Goal: Task Accomplishment & Management: Complete application form

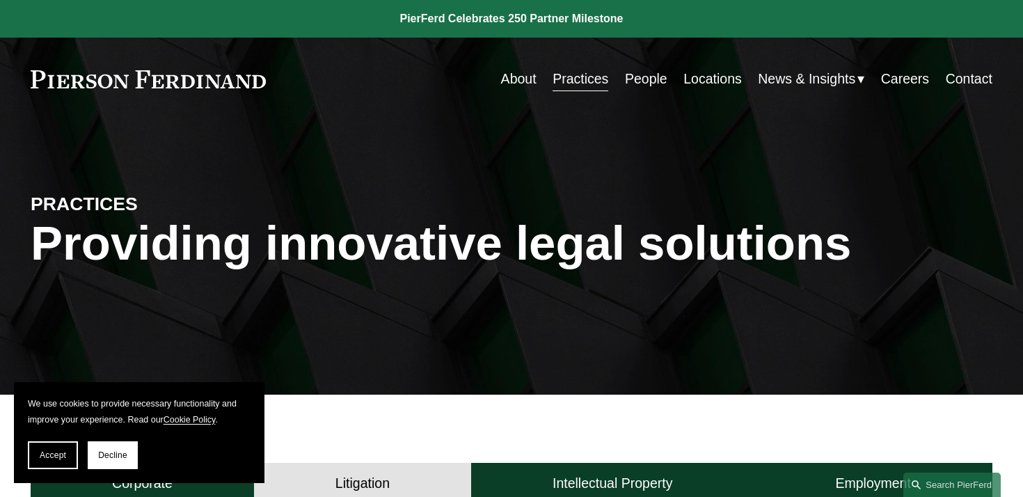
click at [900, 82] on link "Careers" at bounding box center [905, 78] width 48 height 27
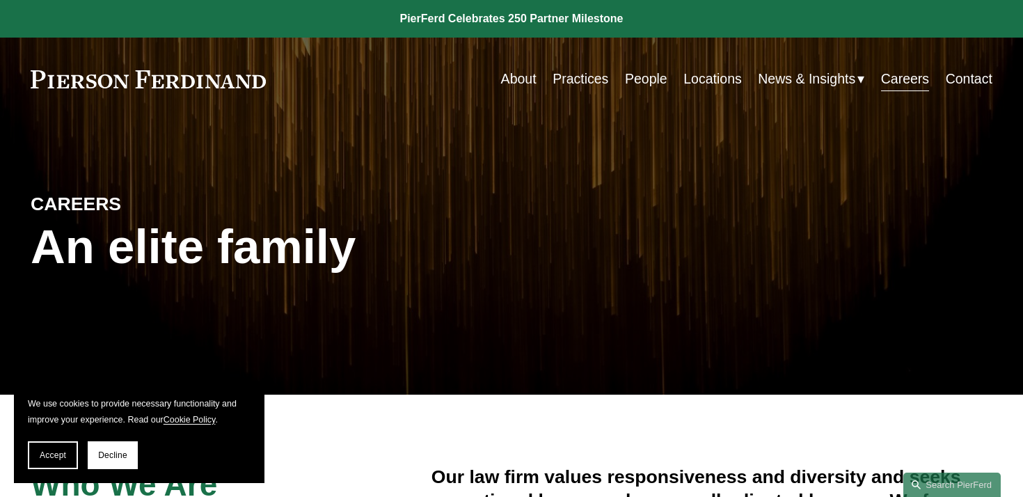
click at [782, 83] on span "News & Insights" at bounding box center [806, 79] width 97 height 24
click at [576, 84] on link "Practices" at bounding box center [581, 78] width 56 height 27
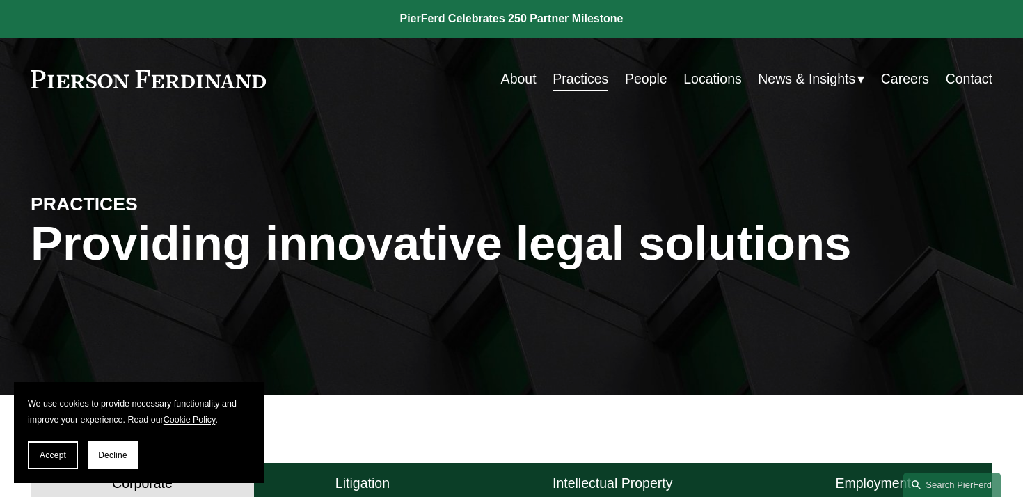
click at [567, 86] on link "Practices" at bounding box center [581, 78] width 56 height 27
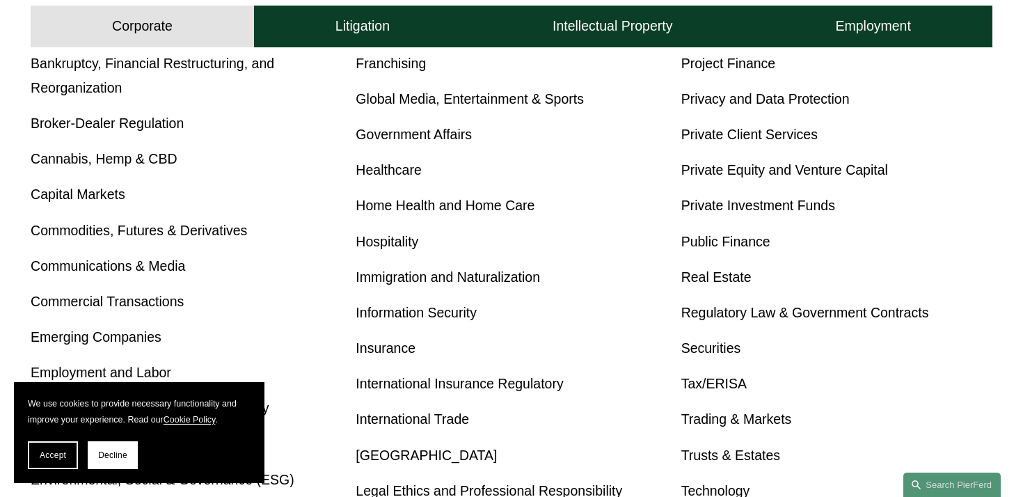
scroll to position [612, 0]
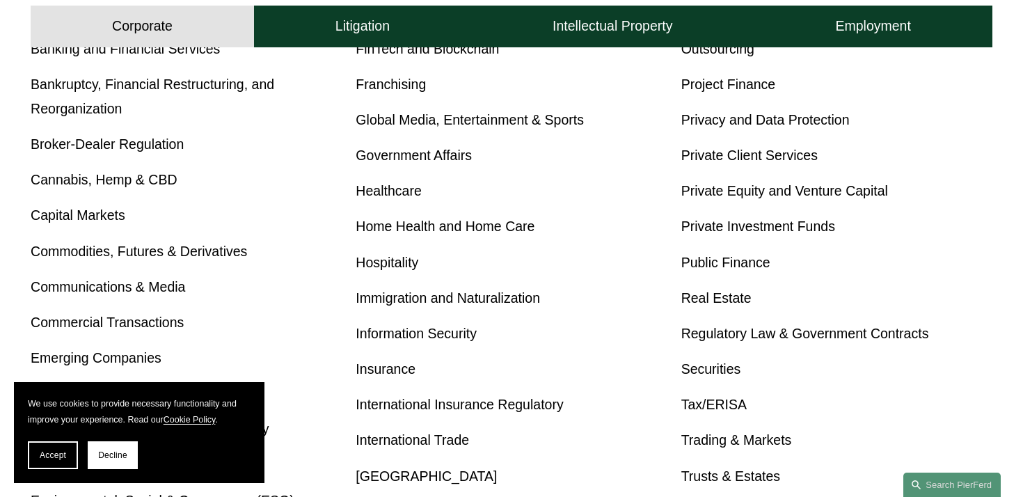
click at [732, 336] on link "Regulatory Law & Government Contracts" at bounding box center [806, 333] width 248 height 15
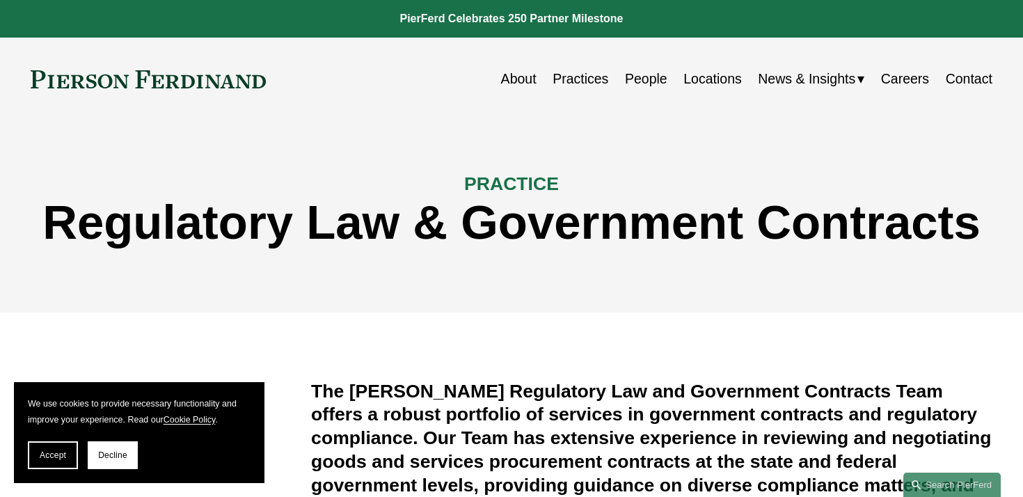
click at [590, 88] on link "Practices" at bounding box center [581, 78] width 56 height 27
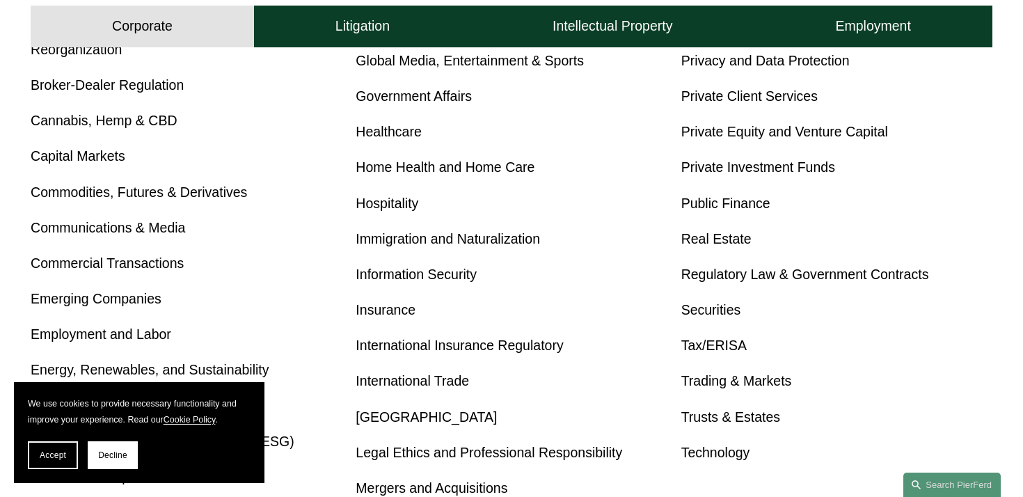
scroll to position [675, 0]
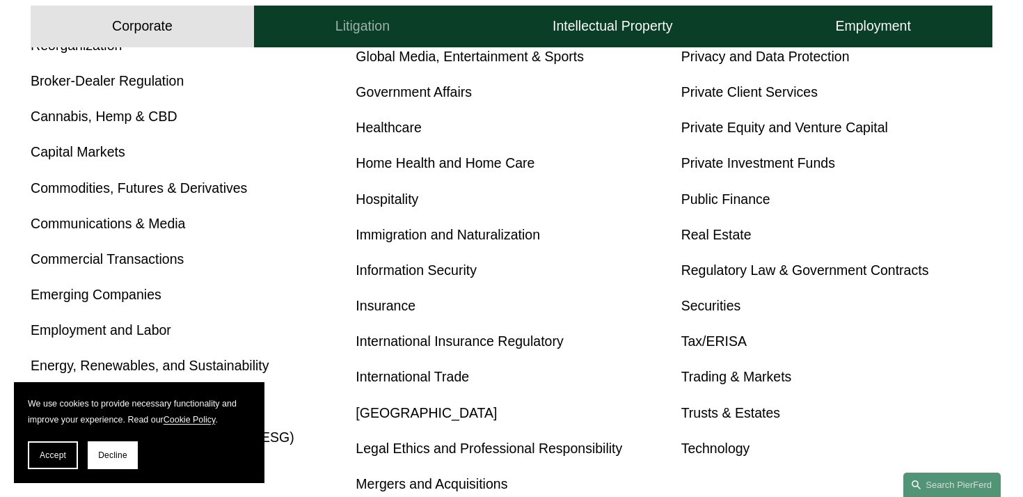
click at [363, 42] on button "Litigation" at bounding box center [362, 27] width 217 height 42
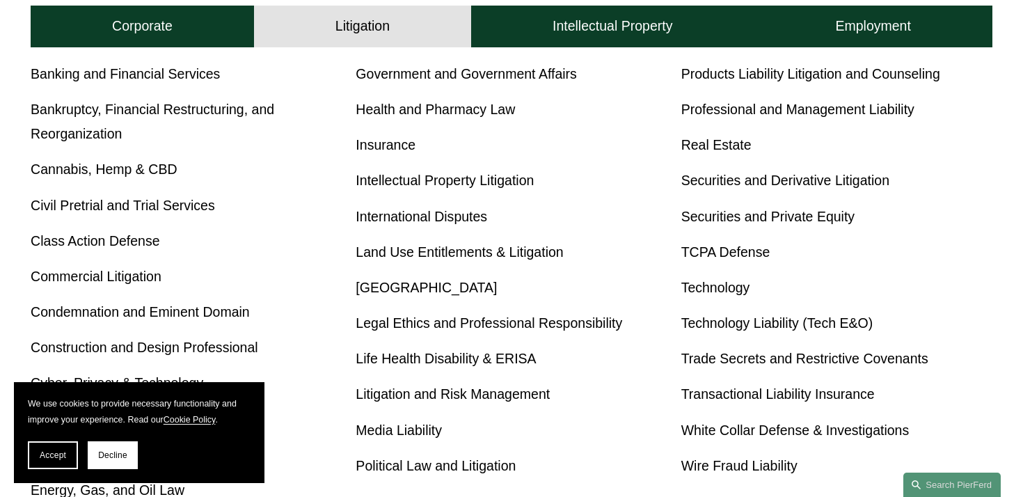
scroll to position [723, 0]
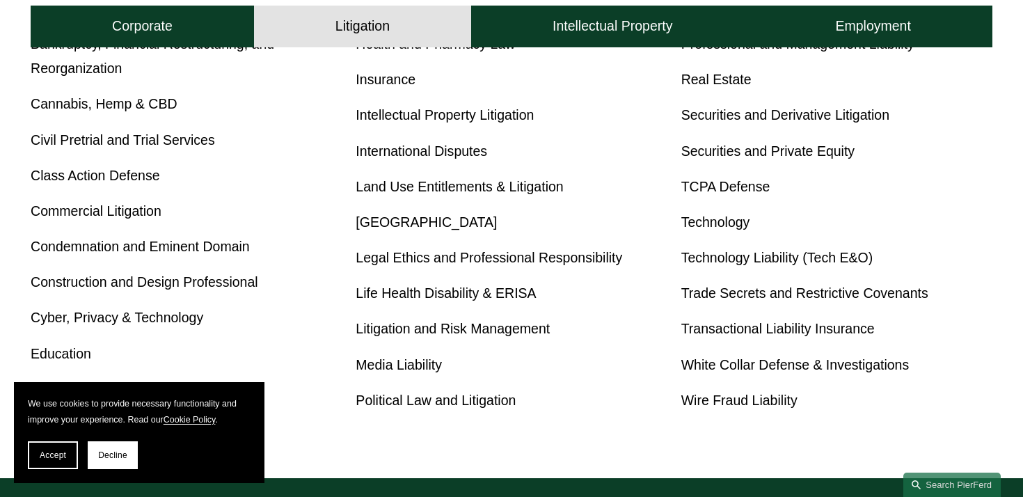
click at [727, 368] on link "White Collar Defense & Investigations" at bounding box center [796, 364] width 228 height 15
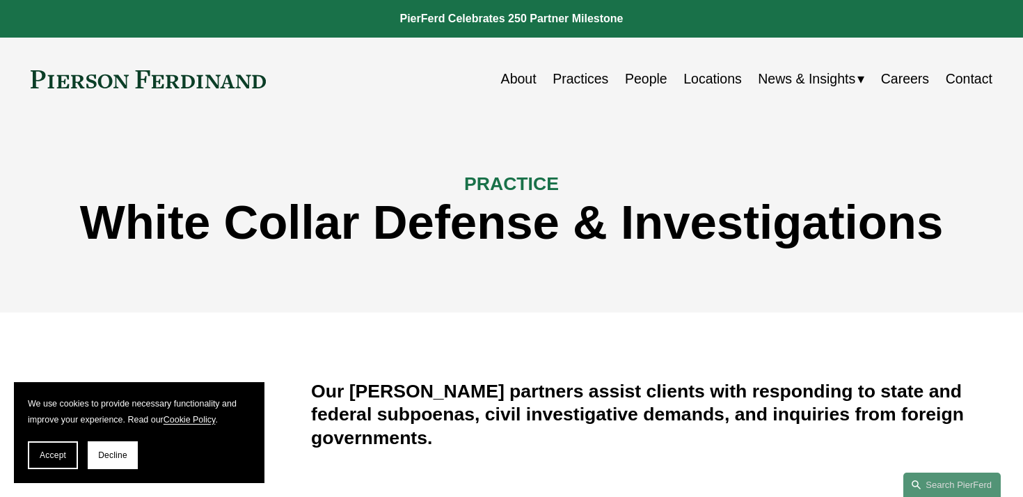
click at [905, 74] on link "Careers" at bounding box center [905, 78] width 48 height 27
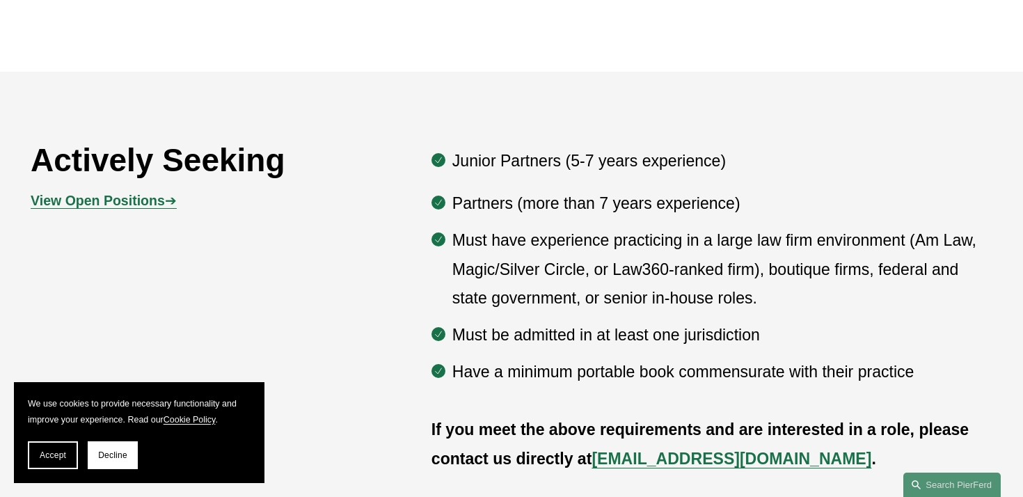
scroll to position [655, 0]
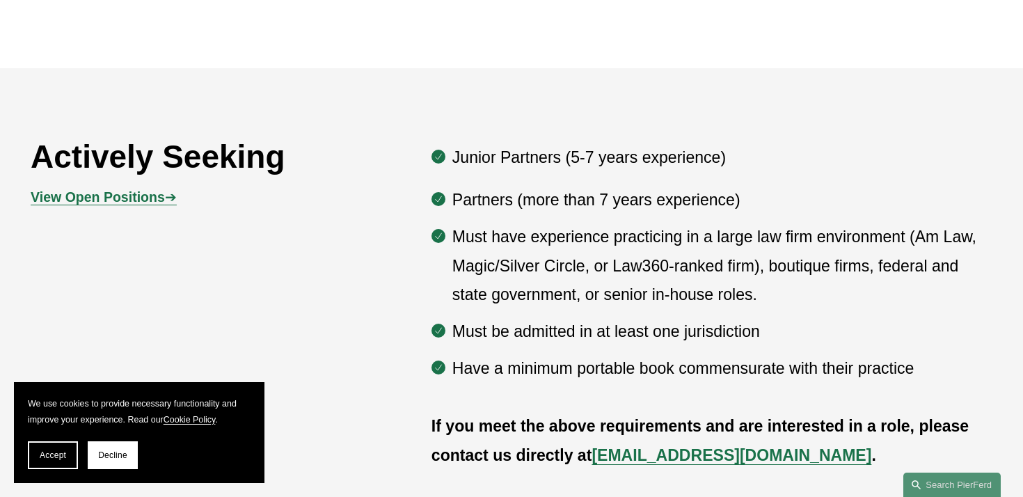
click at [152, 196] on strong "View Open Positions" at bounding box center [98, 196] width 134 height 15
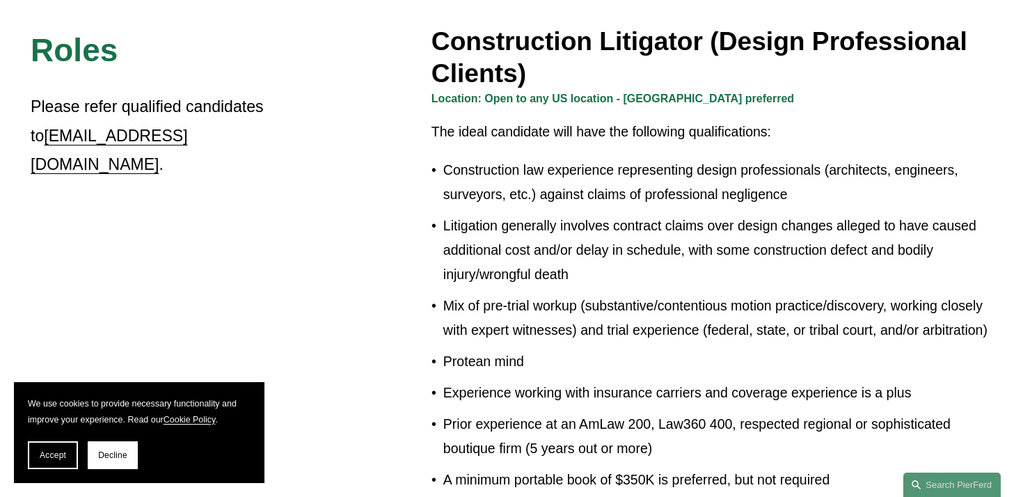
scroll to position [881, 0]
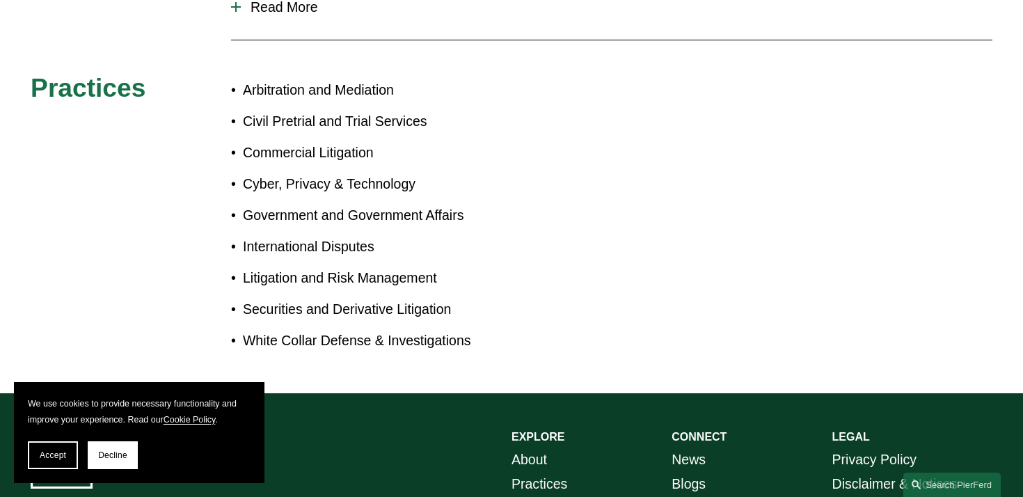
scroll to position [542, 0]
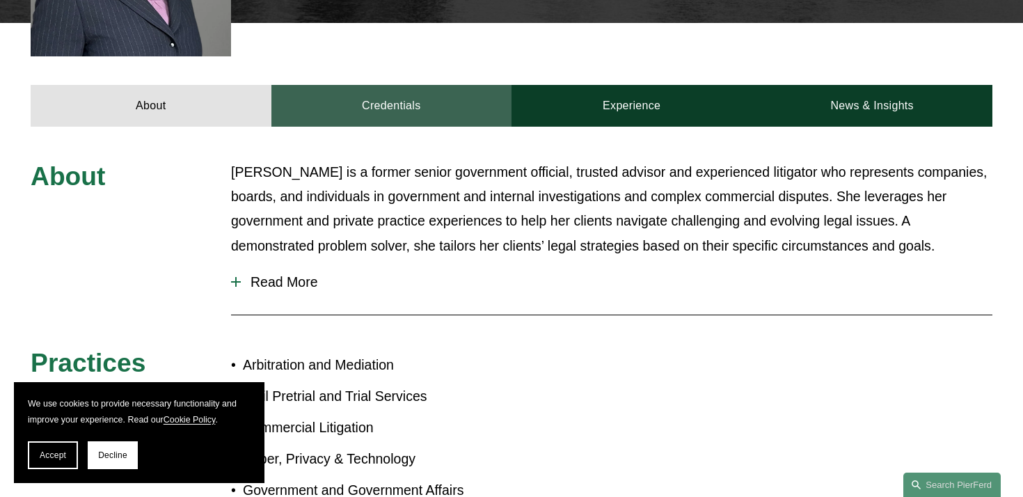
click at [423, 85] on link "Credentials" at bounding box center [391, 105] width 240 height 41
